Goal: Task Accomplishment & Management: Complete application form

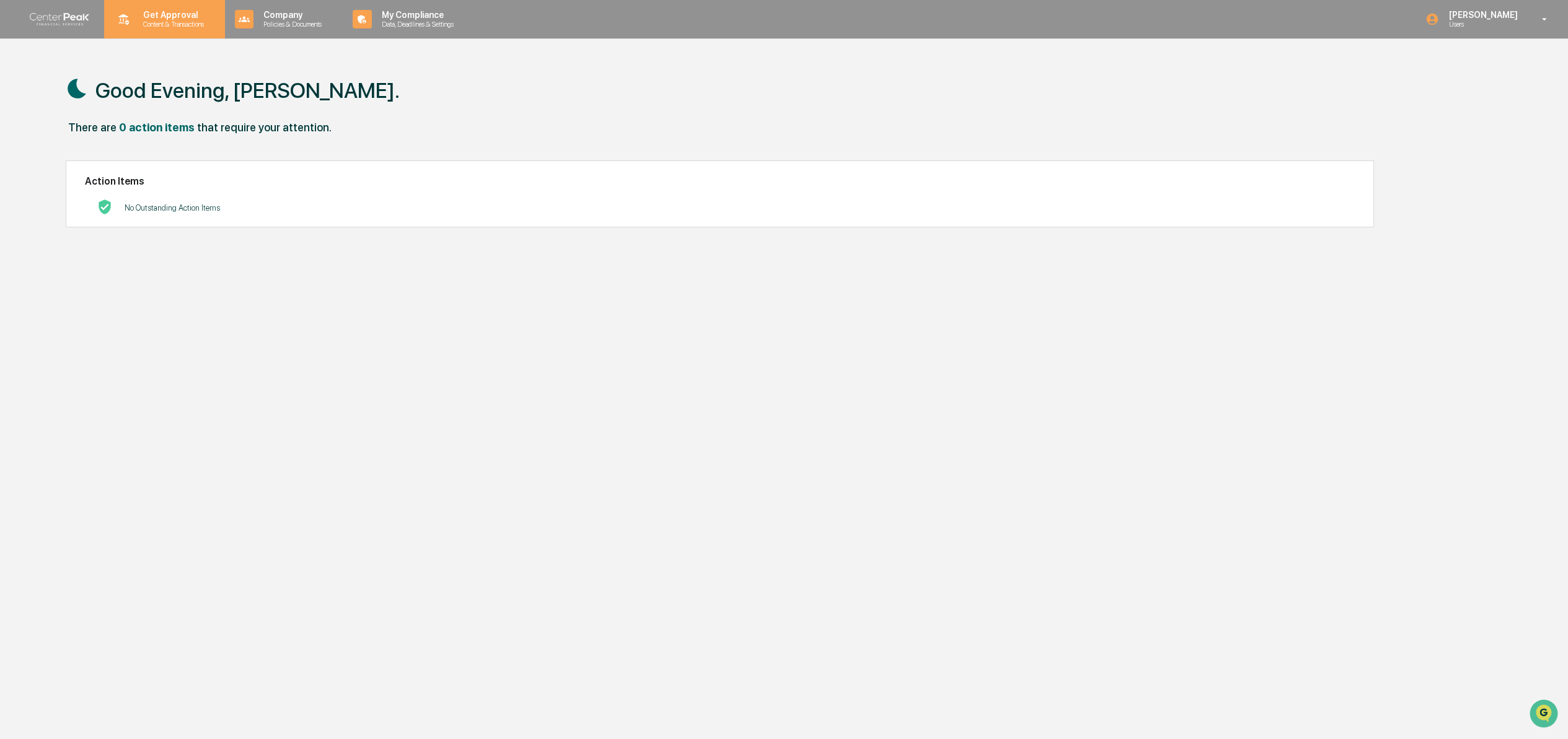
click at [134, 16] on p "Get Approval" at bounding box center [171, 15] width 77 height 10
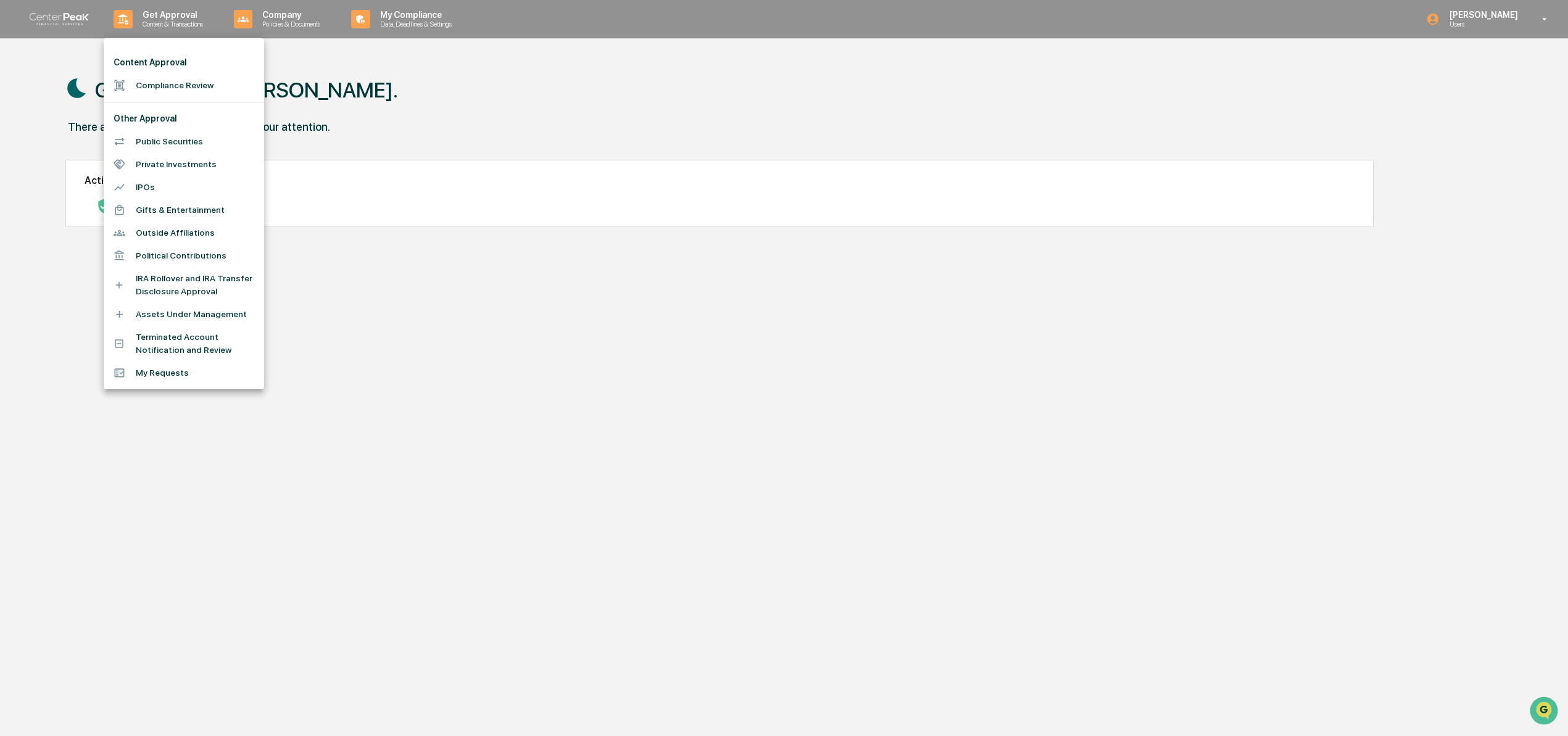
click at [175, 83] on li "Compliance Review" at bounding box center [184, 85] width 160 height 23
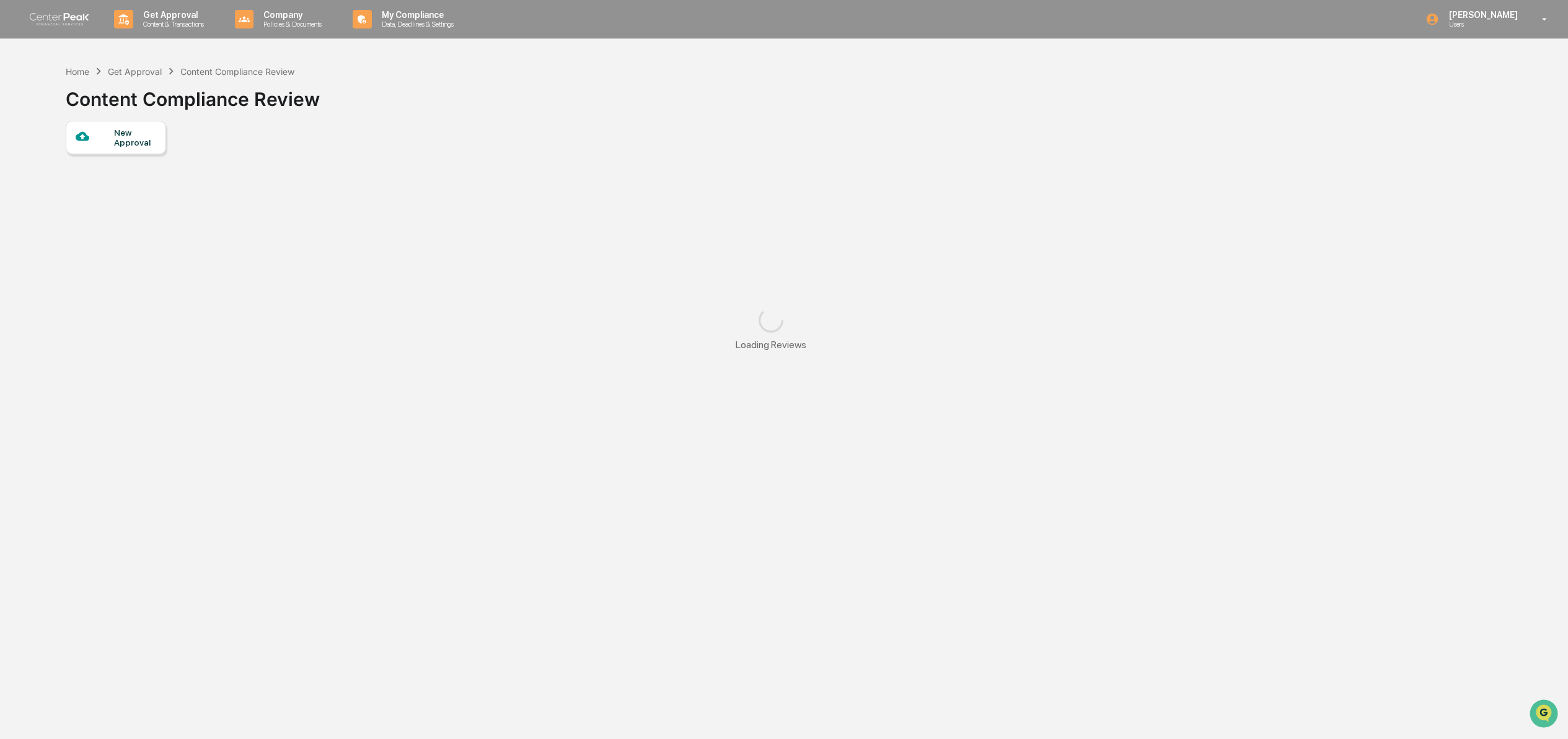
click at [154, 141] on div "New Approval" at bounding box center [135, 137] width 42 height 20
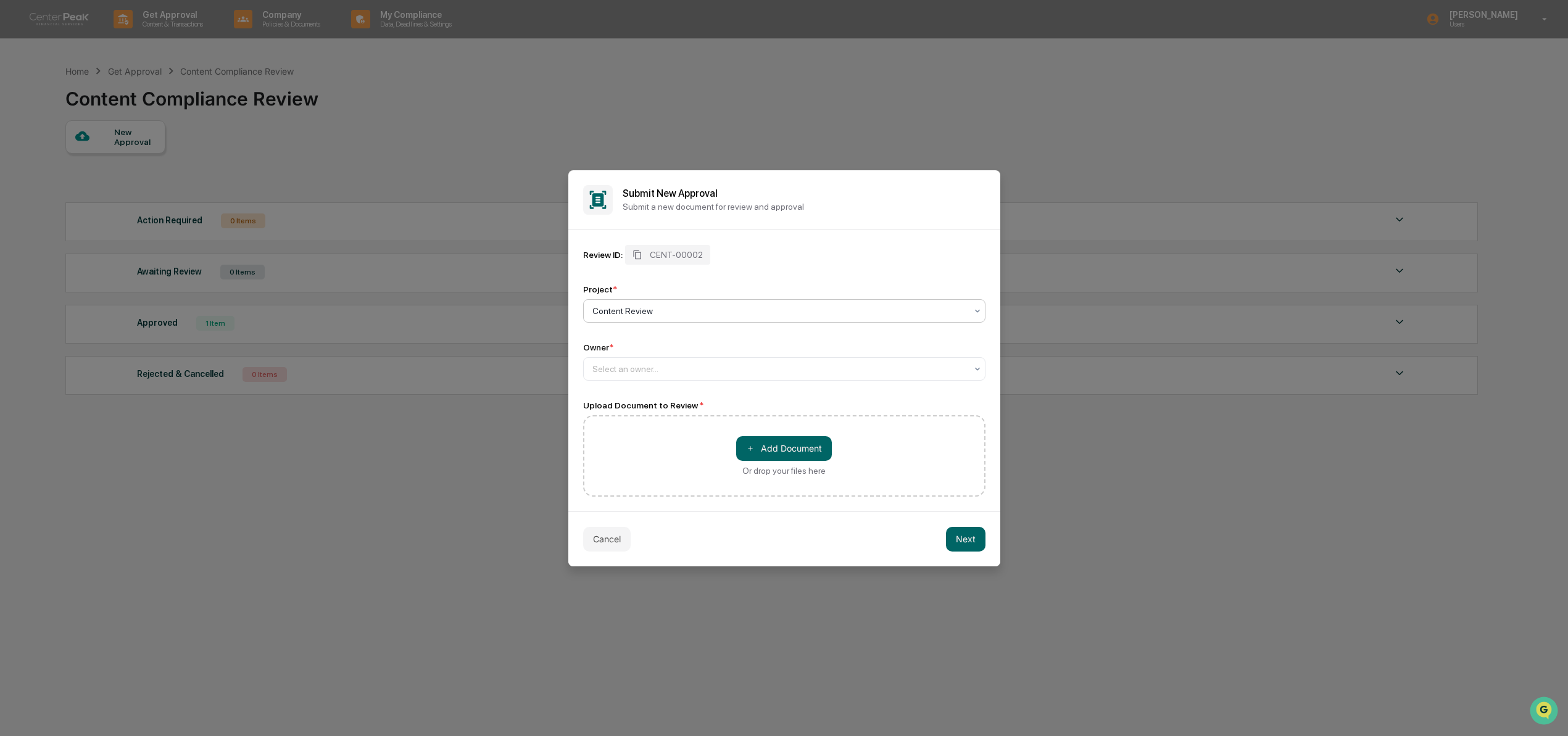
click at [643, 305] on div at bounding box center [780, 311] width 374 height 12
click at [654, 330] on div "Content Review" at bounding box center [781, 337] width 394 height 25
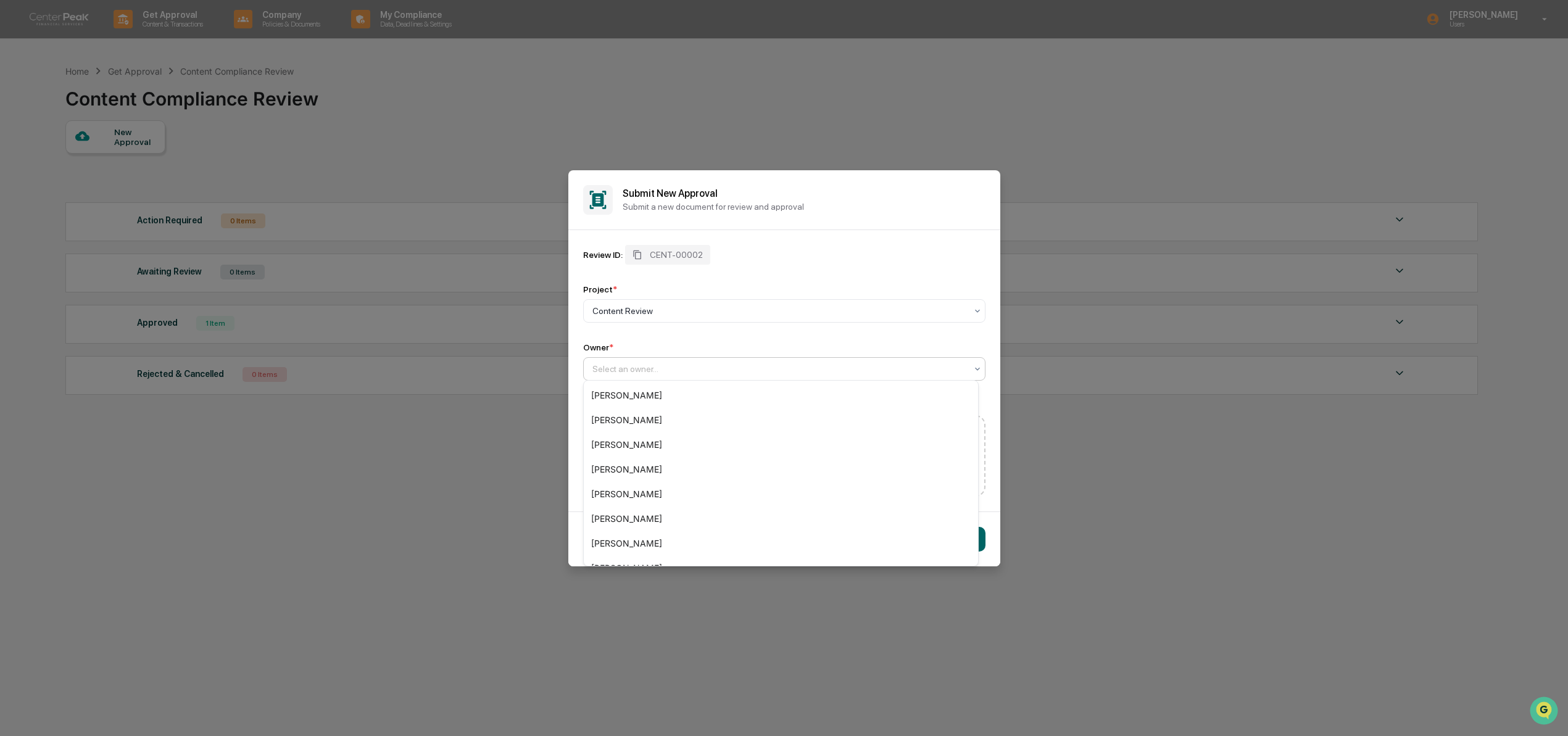
click at [643, 368] on div at bounding box center [780, 369] width 374 height 12
click at [653, 440] on div "[PERSON_NAME]" at bounding box center [781, 445] width 394 height 25
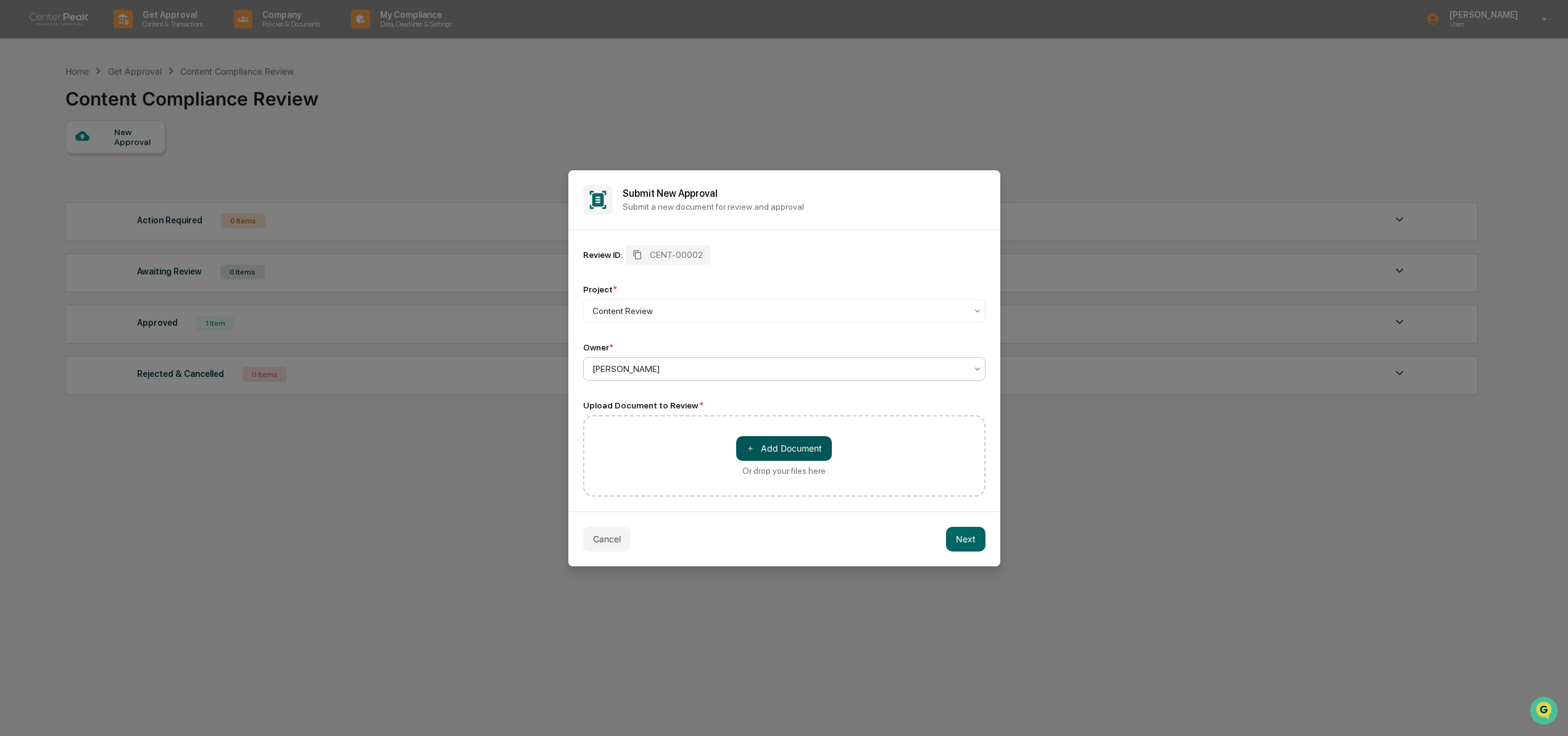
click at [782, 449] on button "＋ Add Document" at bounding box center [784, 449] width 96 height 25
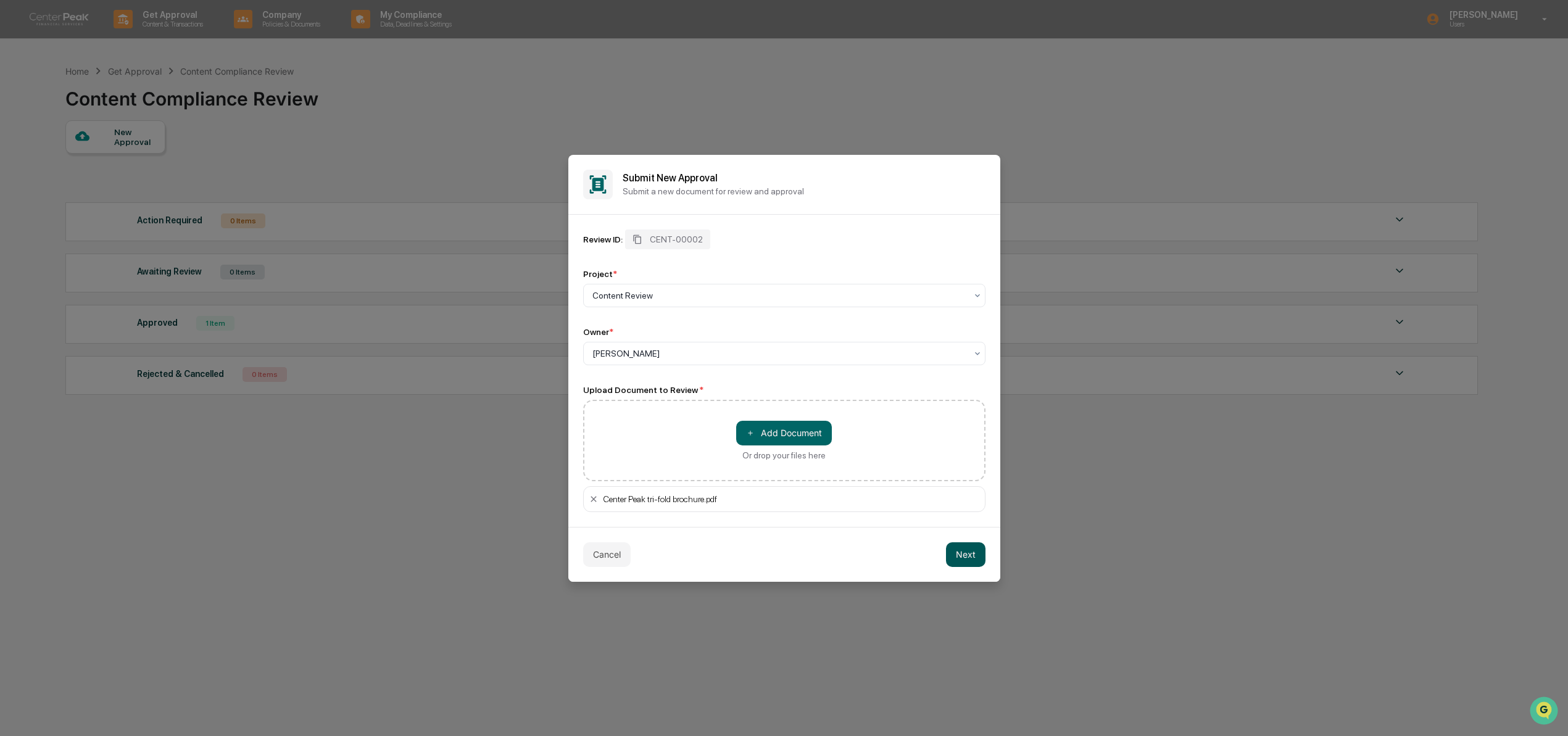
click at [953, 556] on button "Next" at bounding box center [965, 555] width 39 height 25
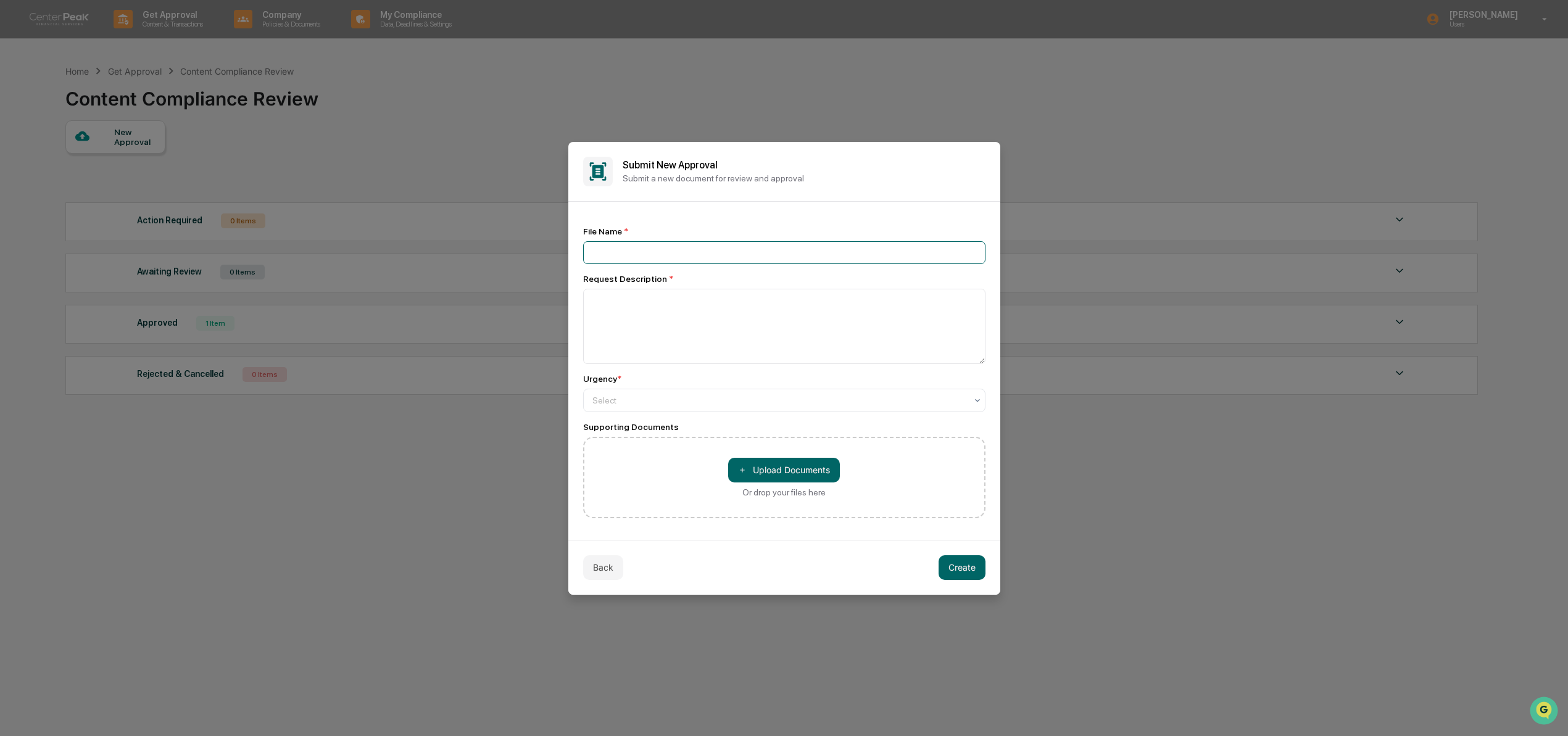
click at [757, 260] on input at bounding box center [784, 252] width 403 height 23
type input "*"
type input "**********"
type textarea "**********"
click at [753, 399] on div at bounding box center [780, 400] width 374 height 12
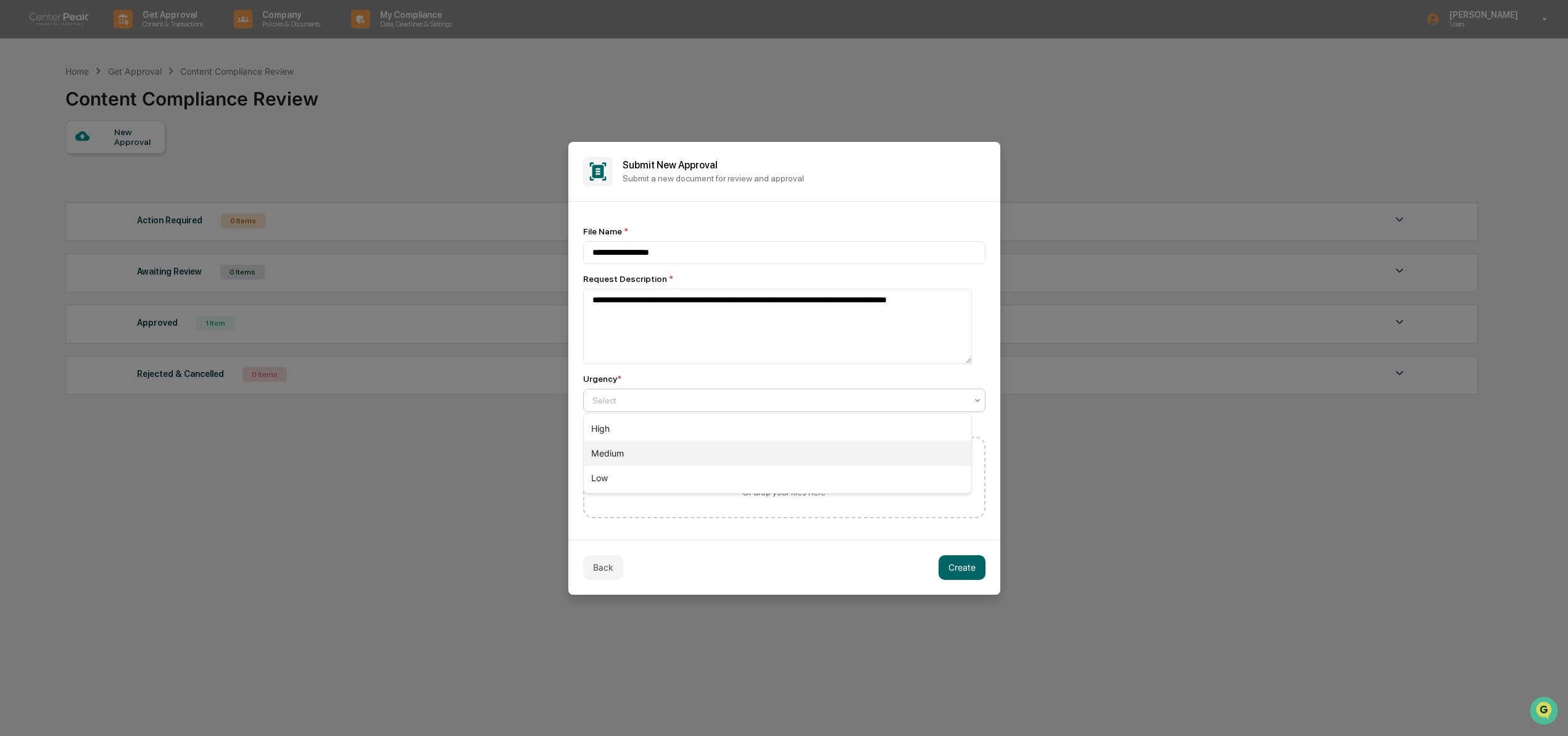
click at [730, 447] on div "Medium" at bounding box center [777, 454] width 387 height 25
click at [657, 309] on textarea "**********" at bounding box center [777, 326] width 389 height 75
click at [766, 465] on button "＋ Upload Documents" at bounding box center [784, 470] width 112 height 25
click at [962, 563] on button "Create" at bounding box center [962, 568] width 47 height 25
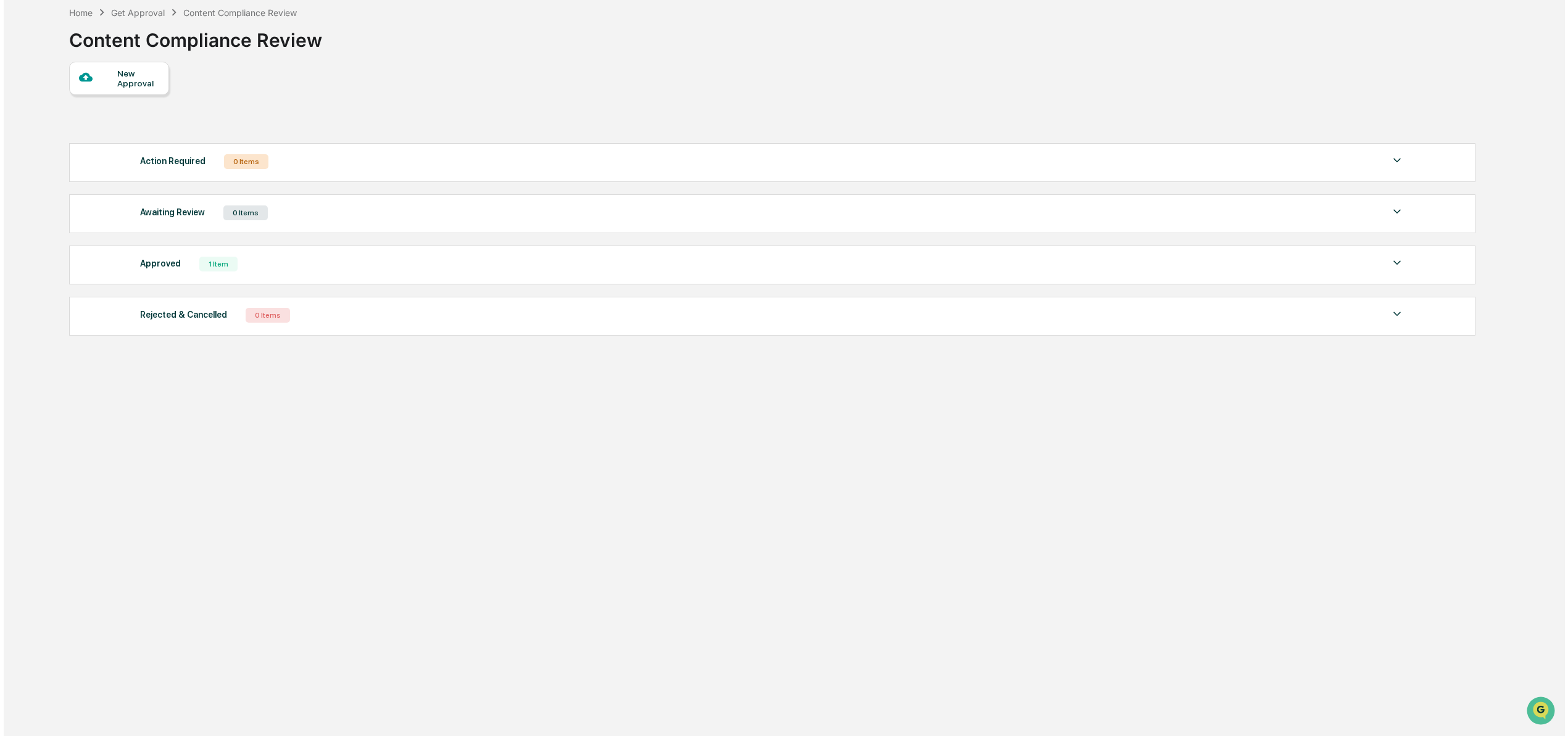
scroll to position [28, 0]
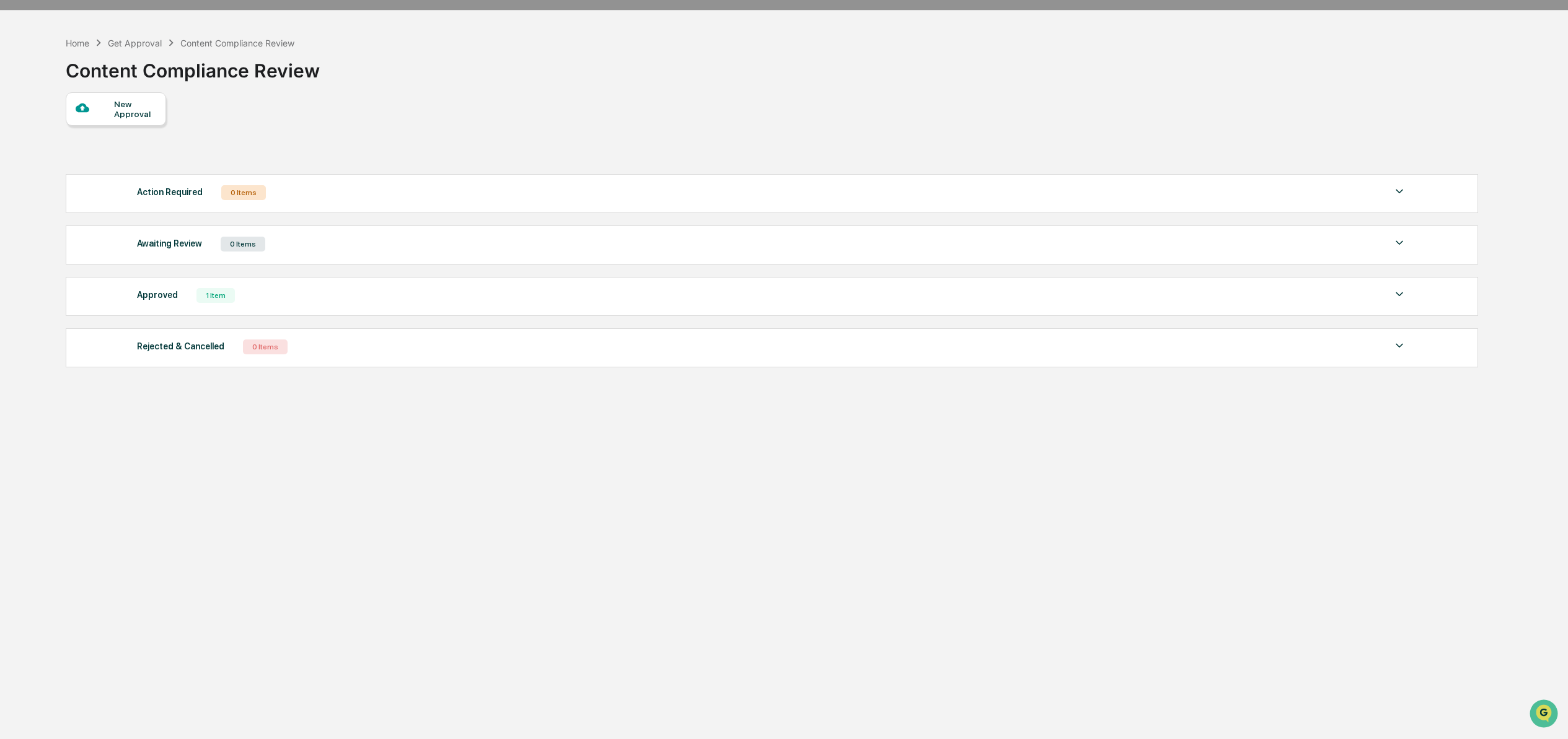
click at [135, 103] on div "New Approval" at bounding box center [135, 109] width 42 height 20
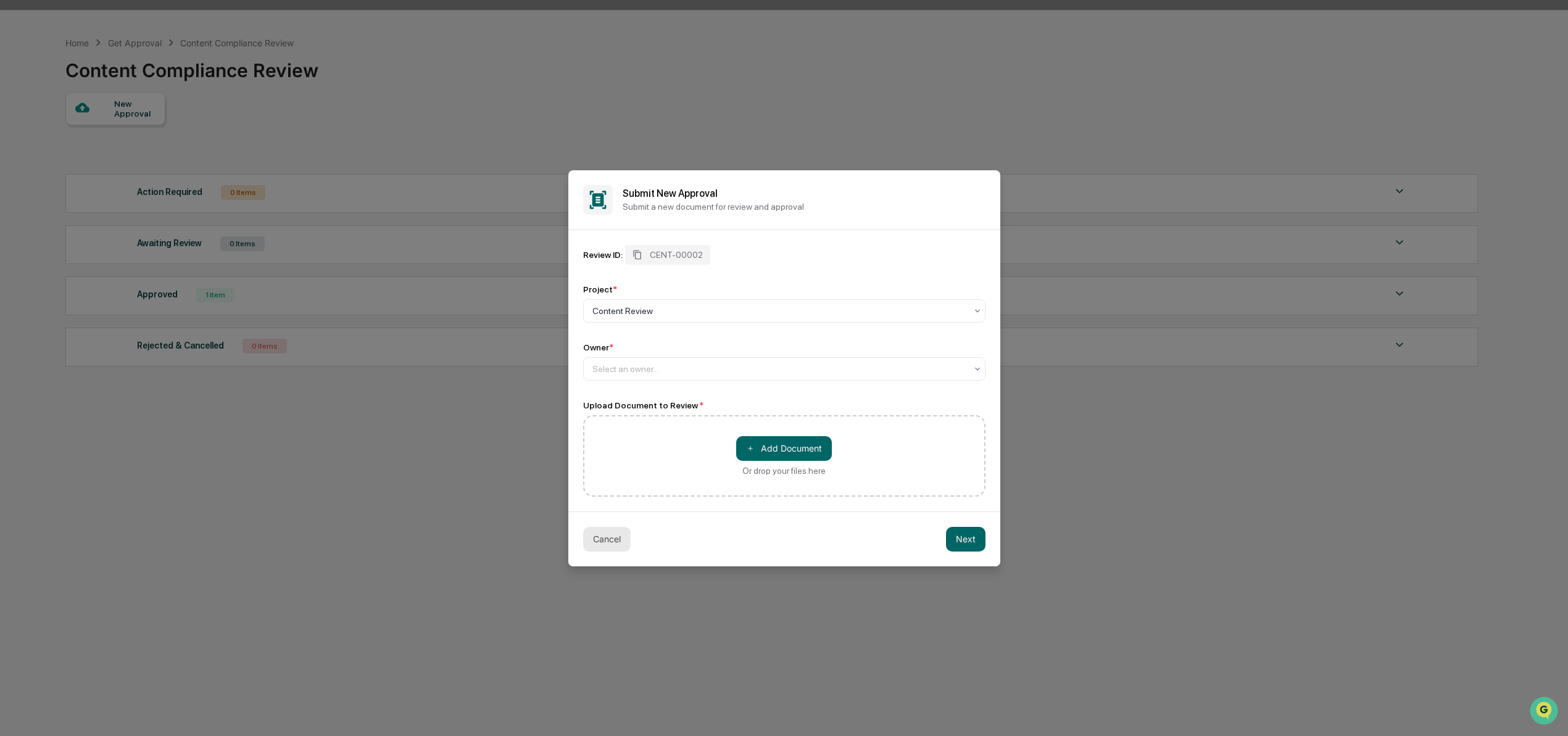
click at [591, 536] on button "Cancel" at bounding box center [607, 539] width 48 height 25
